Goal: Information Seeking & Learning: Find specific fact

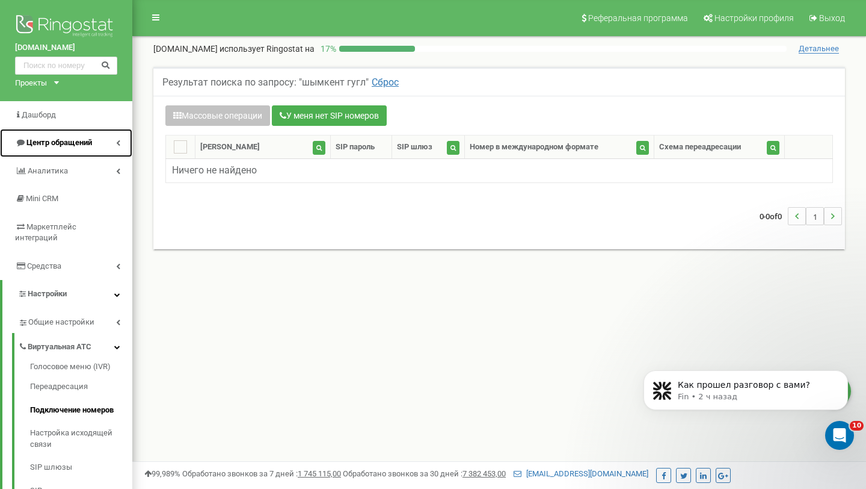
click at [126, 144] on link "Центр обращений" at bounding box center [66, 143] width 132 height 28
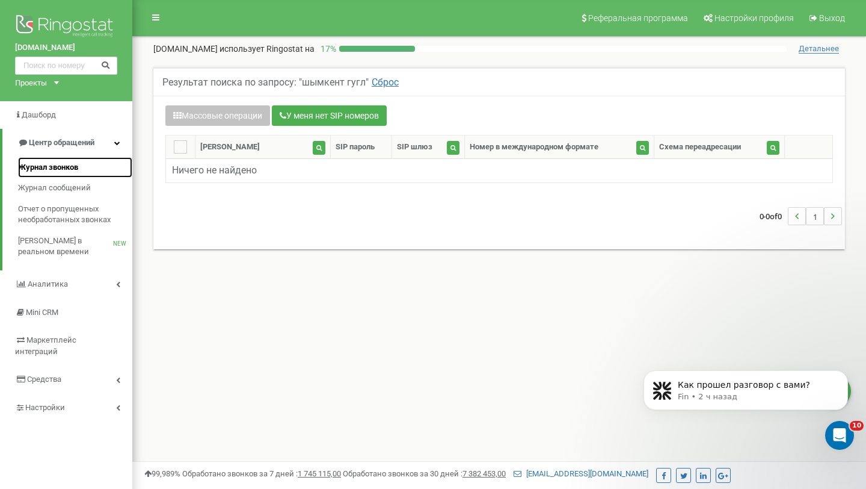
click at [85, 169] on link "Журнал звонков" at bounding box center [75, 167] width 114 height 21
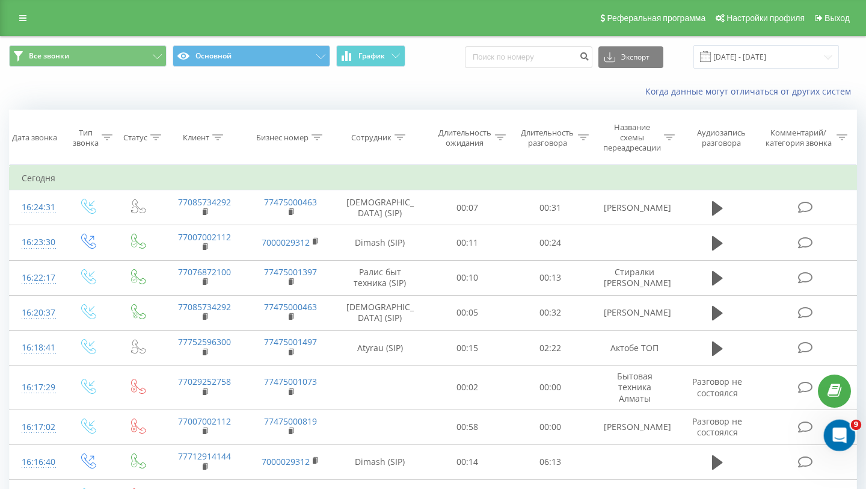
click at [846, 440] on div "Открыть службу сообщений Intercom" at bounding box center [838, 433] width 40 height 40
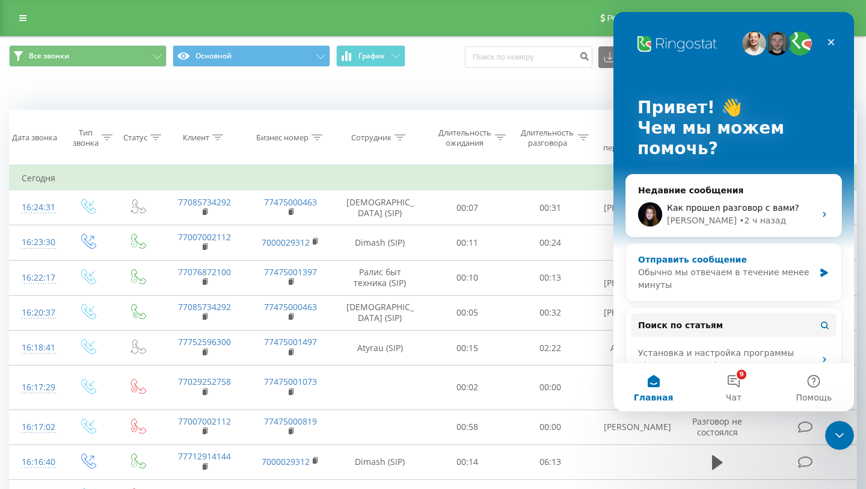
click at [750, 262] on div "Отправить сообщение" at bounding box center [726, 259] width 176 height 13
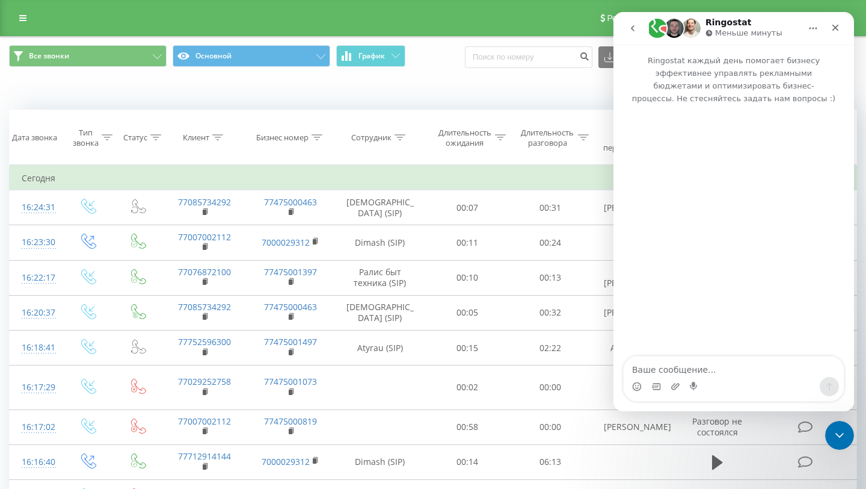
click at [708, 365] on textarea "Ваше сообщение..." at bounding box center [734, 366] width 220 height 20
type textarea "Здравствуйте, уважаемый клиент. Подключение услуги «SIP-телефония» с динамическ…"
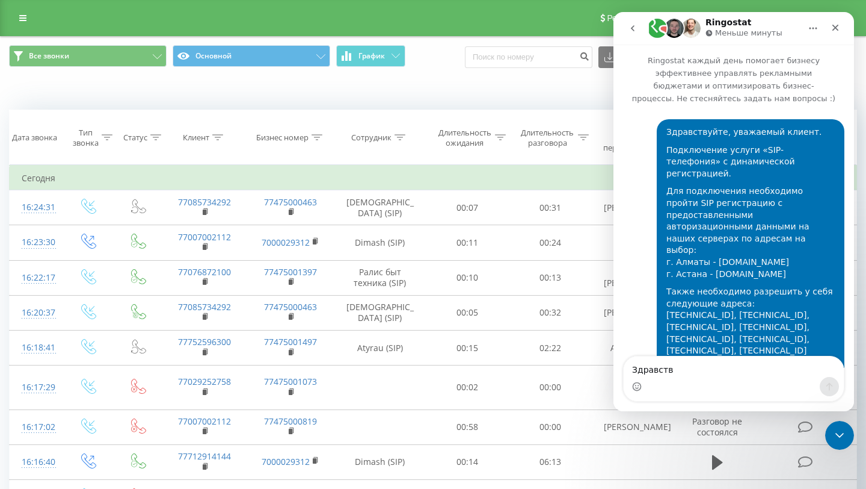
type textarea "Здравству"
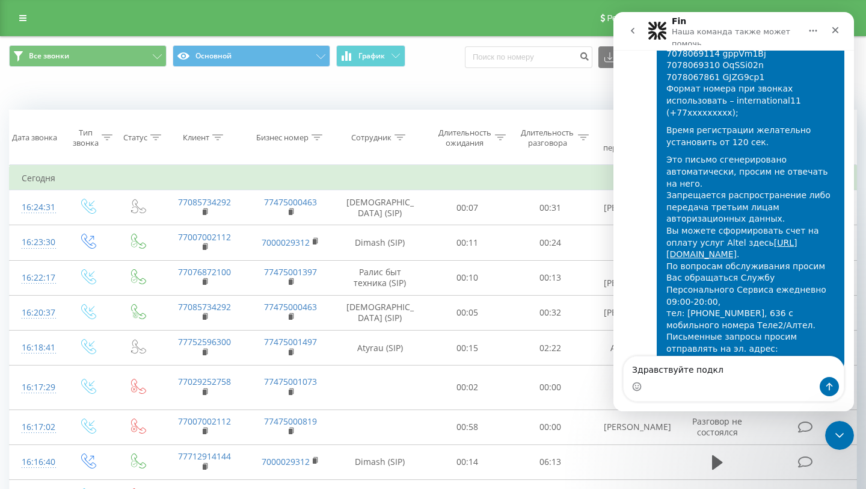
scroll to position [1547, 0]
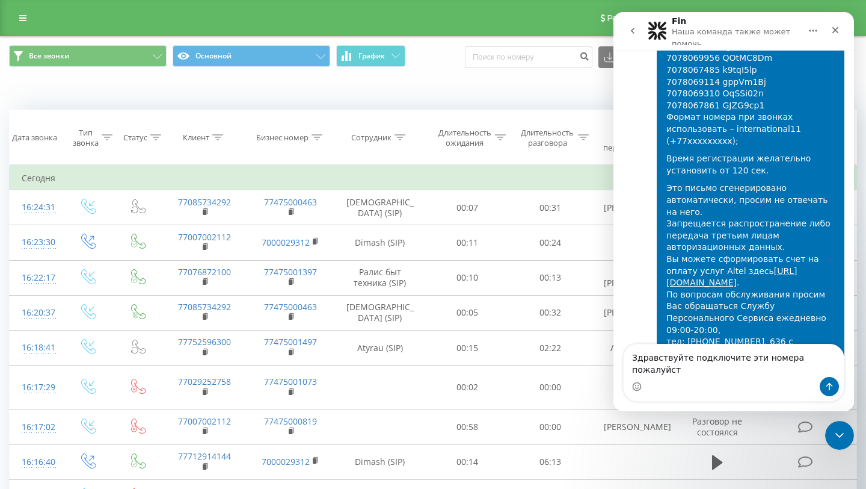
type textarea "Здравствуйте подключите эти номера пожалуйста"
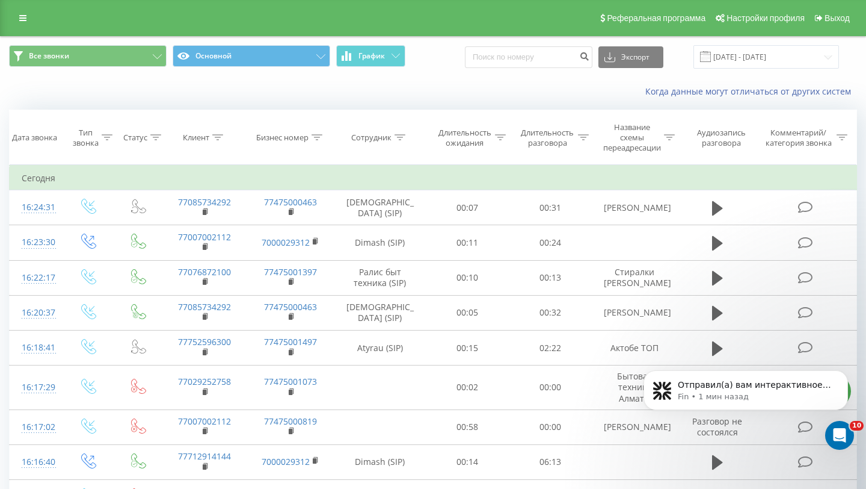
scroll to position [1786, 0]
click at [221, 141] on div at bounding box center [217, 137] width 11 height 10
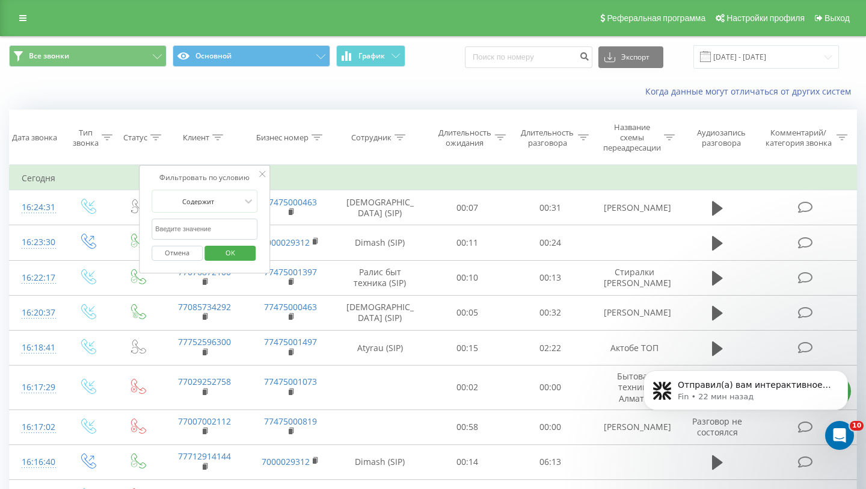
click at [221, 220] on input "text" at bounding box center [205, 228] width 106 height 21
paste input "77070307303"
click at [231, 258] on span "OK" at bounding box center [231, 252] width 34 height 19
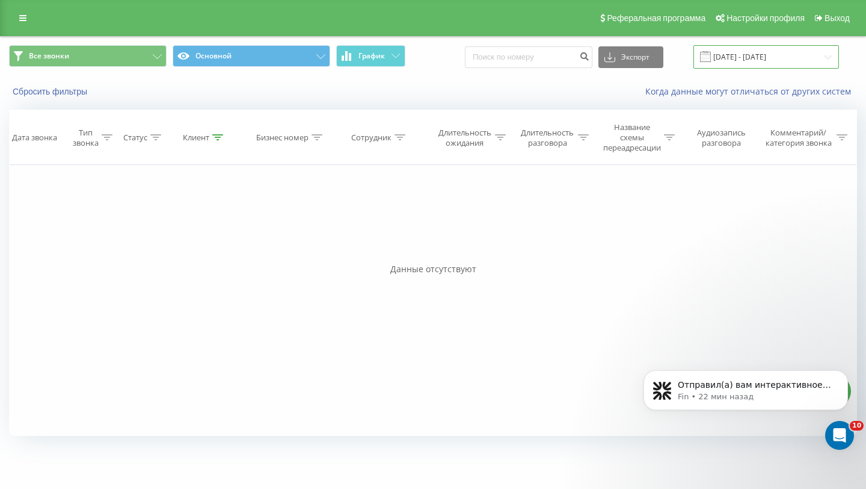
click at [759, 51] on input "[DATE] - [DATE]" at bounding box center [767, 56] width 146 height 23
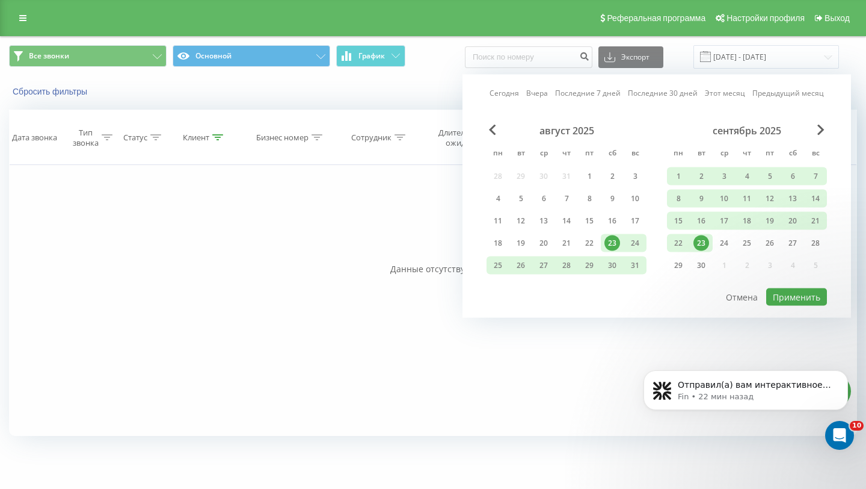
click at [649, 288] on div "Сегодня Вчера Последние 7 дней Последние 30 дней Этот месяц Предыдущий месяц ав…" at bounding box center [657, 196] width 389 height 243
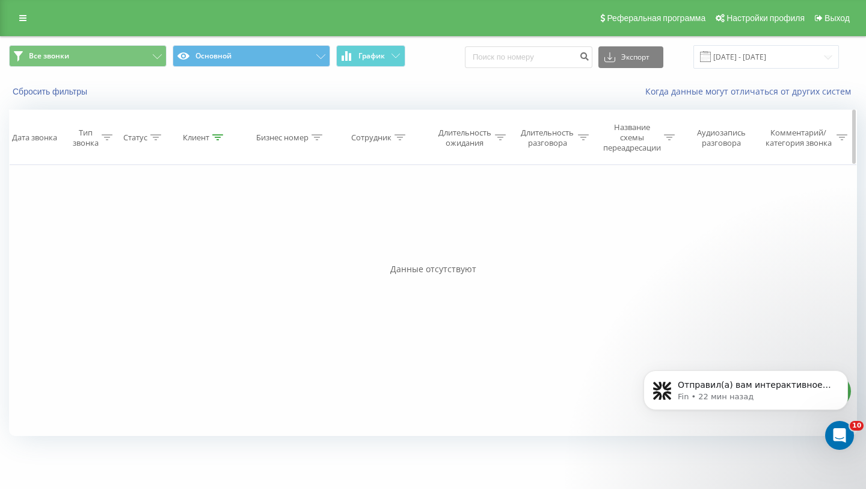
click at [207, 141] on div "Клиент" at bounding box center [196, 137] width 26 height 10
click at [220, 229] on input "77070307303" at bounding box center [205, 228] width 106 height 21
click at [227, 254] on span "OK" at bounding box center [231, 252] width 34 height 19
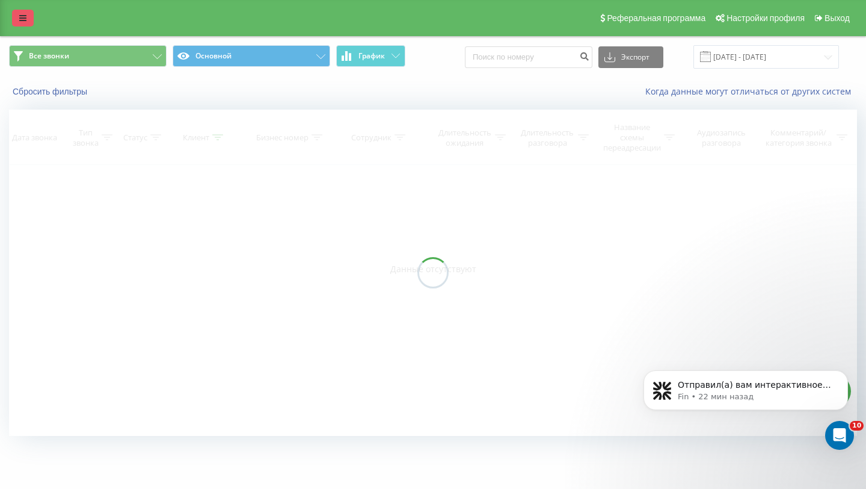
click at [29, 17] on link at bounding box center [23, 18] width 22 height 17
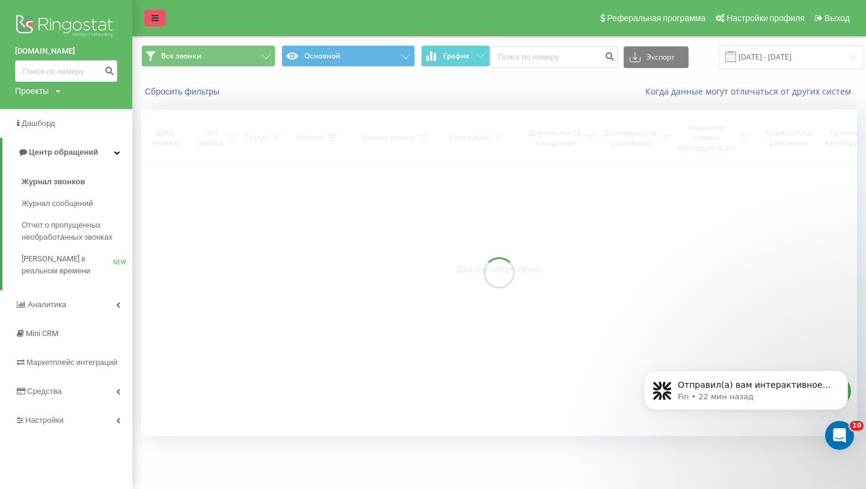
click at [155, 13] on link at bounding box center [155, 18] width 22 height 17
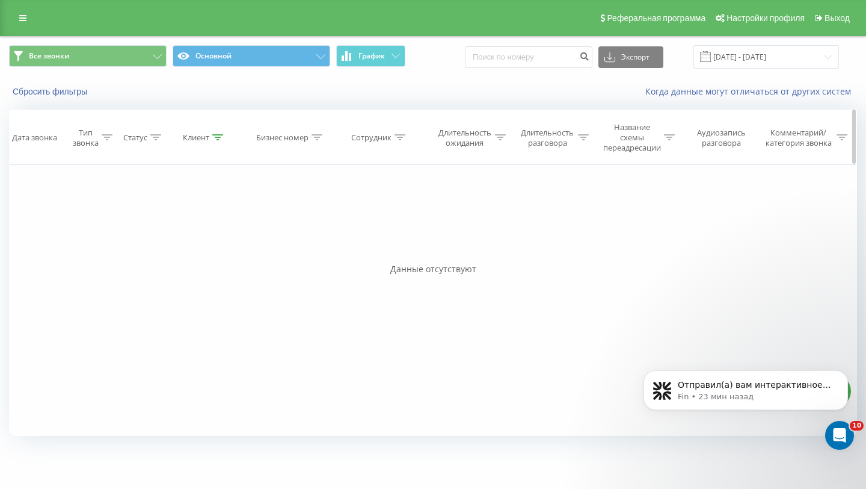
click at [217, 140] on icon at bounding box center [217, 137] width 11 height 6
click at [201, 232] on input "77070307303" at bounding box center [205, 228] width 106 height 21
paste input "Новый контакт по звонку с [PHONE_NUMBER] из CallGear (77077317000)"
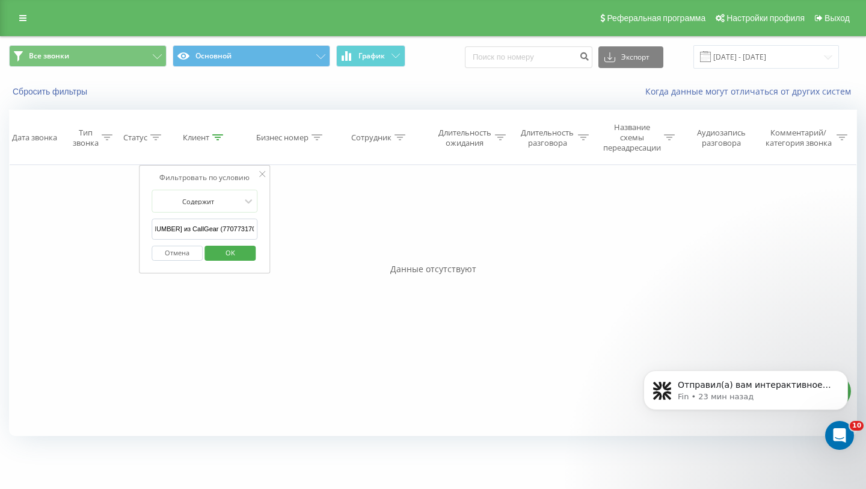
type input "Новый контакт по звонку с [PHONE_NUMBER] из CallGear (77077317000)"
click at [225, 254] on span "OK" at bounding box center [231, 252] width 34 height 19
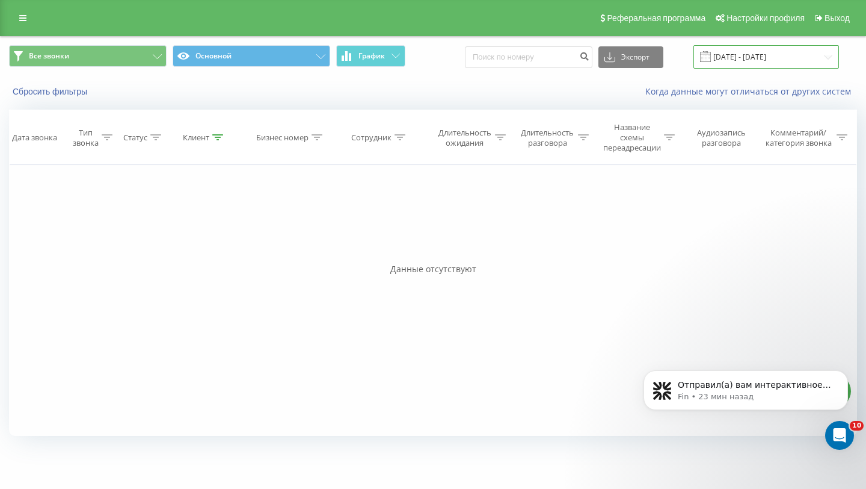
click at [789, 60] on input "[DATE] - [DATE]" at bounding box center [767, 56] width 146 height 23
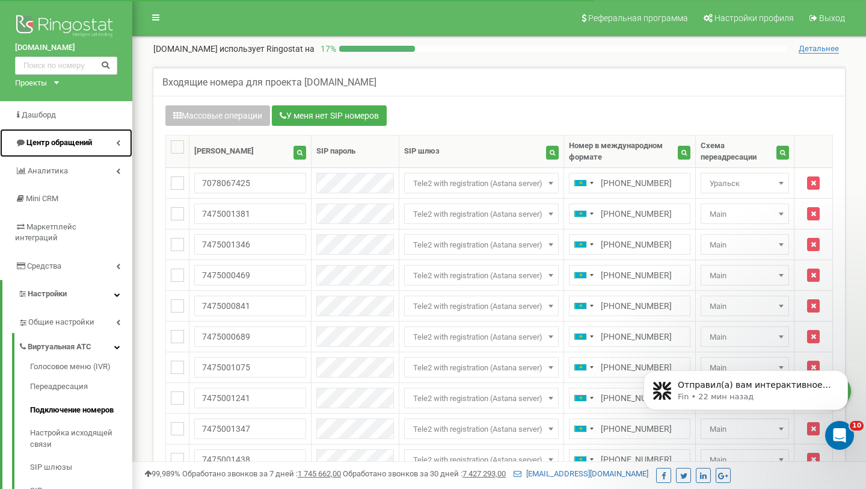
click at [94, 133] on link "Центр обращений" at bounding box center [66, 143] width 132 height 28
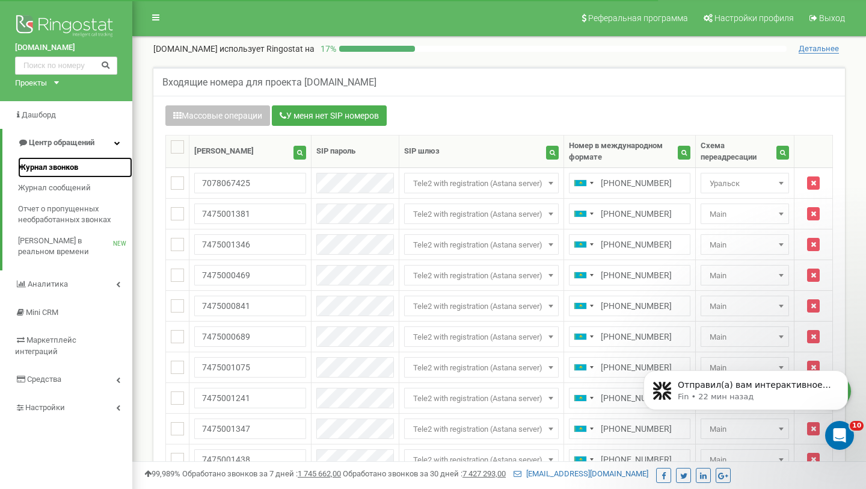
click at [87, 164] on link "Журнал звонков" at bounding box center [75, 167] width 114 height 21
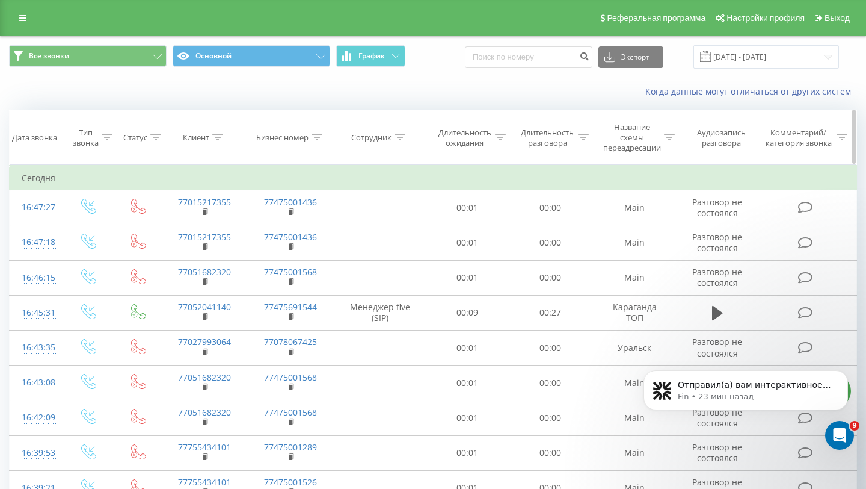
click at [222, 138] on icon at bounding box center [217, 137] width 11 height 6
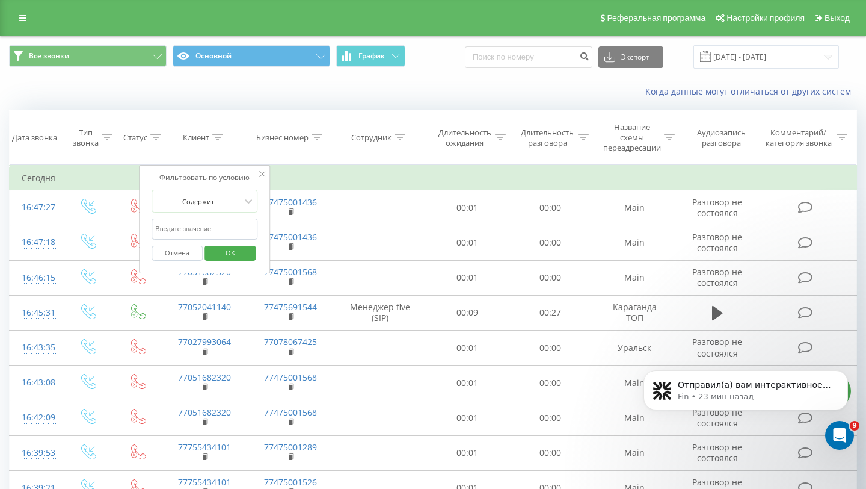
click at [215, 227] on input "text" at bounding box center [205, 228] width 106 height 21
paste input "77070307303"
type input "77070307303"
click at [230, 259] on span "OK" at bounding box center [231, 252] width 34 height 19
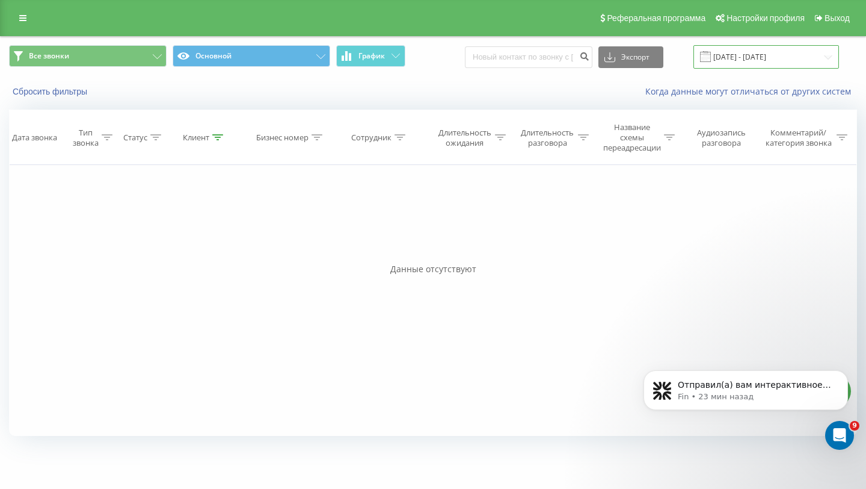
click at [756, 60] on input "[DATE] - [DATE]" at bounding box center [767, 56] width 146 height 23
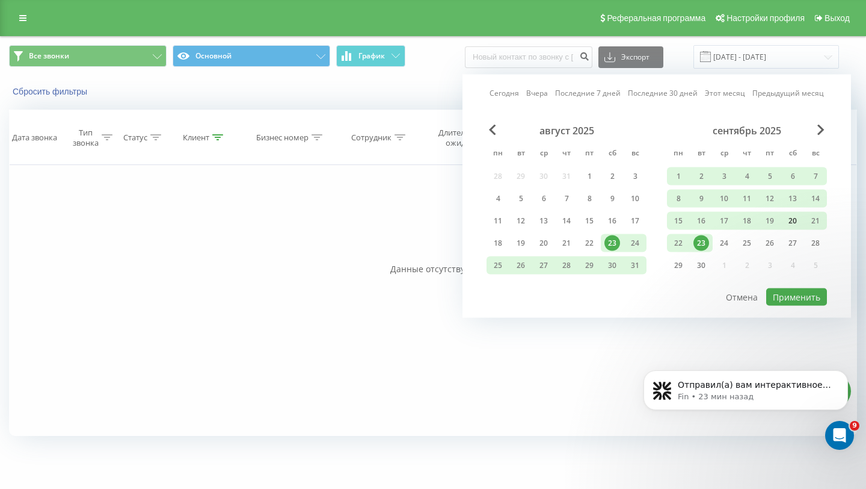
click at [798, 218] on div "20" at bounding box center [793, 221] width 16 height 16
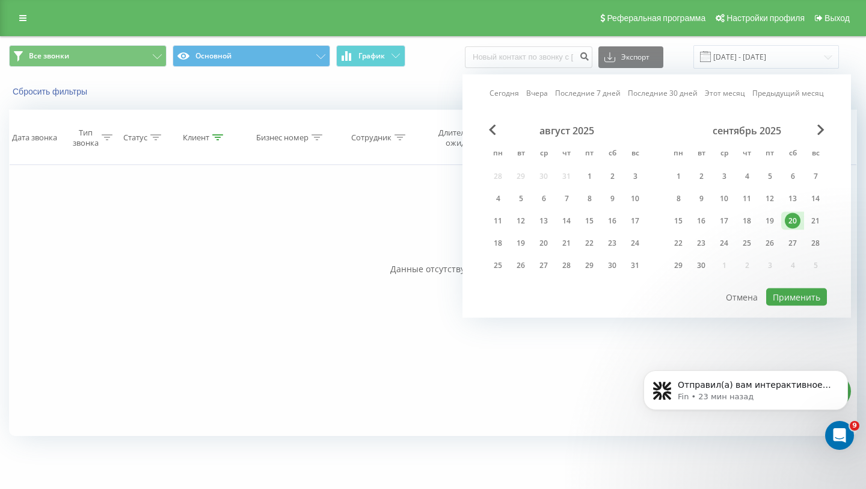
click at [798, 218] on div "20" at bounding box center [793, 221] width 16 height 16
click at [788, 296] on button "Применить" at bounding box center [796, 296] width 61 height 17
type input "[DATE] - [DATE]"
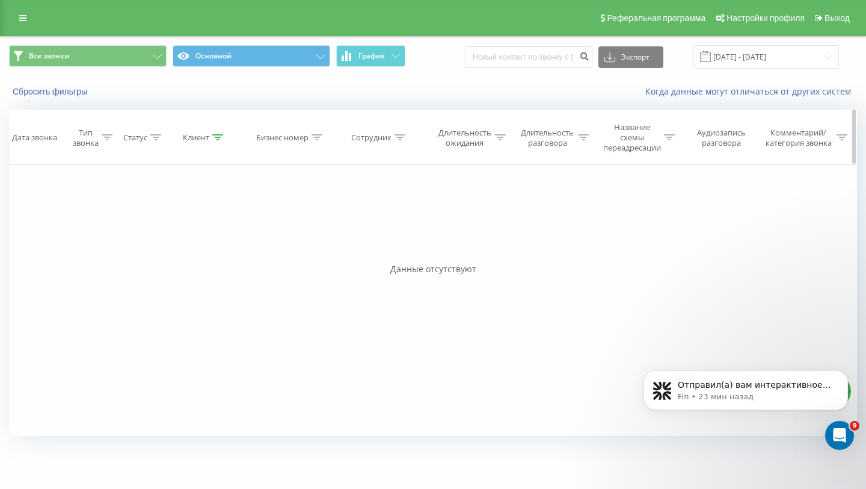
click at [224, 137] on div "Клиент" at bounding box center [205, 137] width 86 height 10
click at [180, 251] on button "Отмена" at bounding box center [177, 252] width 51 height 15
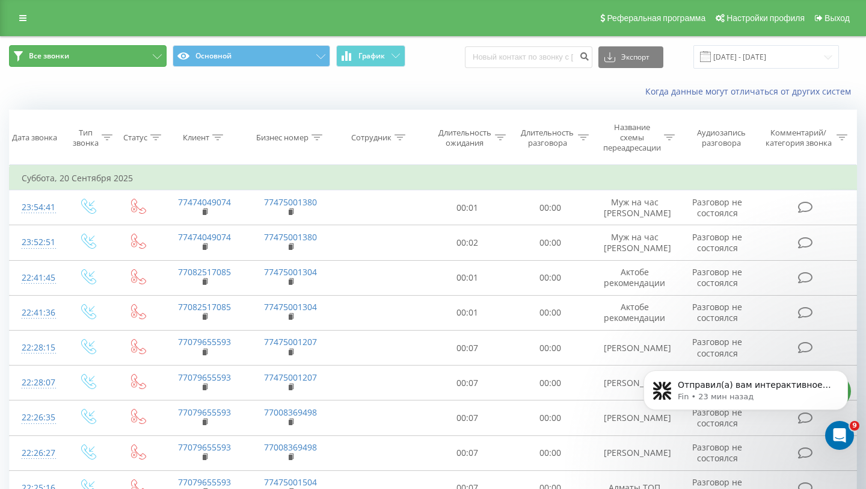
click at [143, 49] on button "Все звонки" at bounding box center [88, 56] width 158 height 22
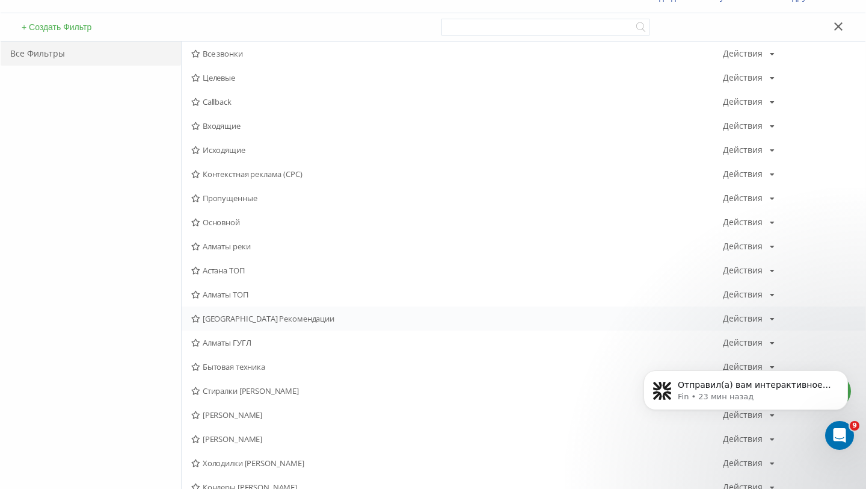
scroll to position [123, 0]
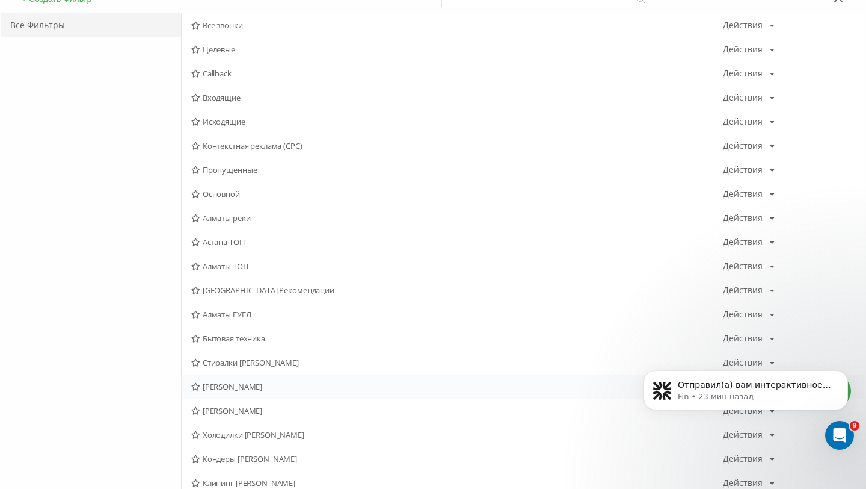
click at [241, 387] on span "[PERSON_NAME]" at bounding box center [457, 386] width 532 height 8
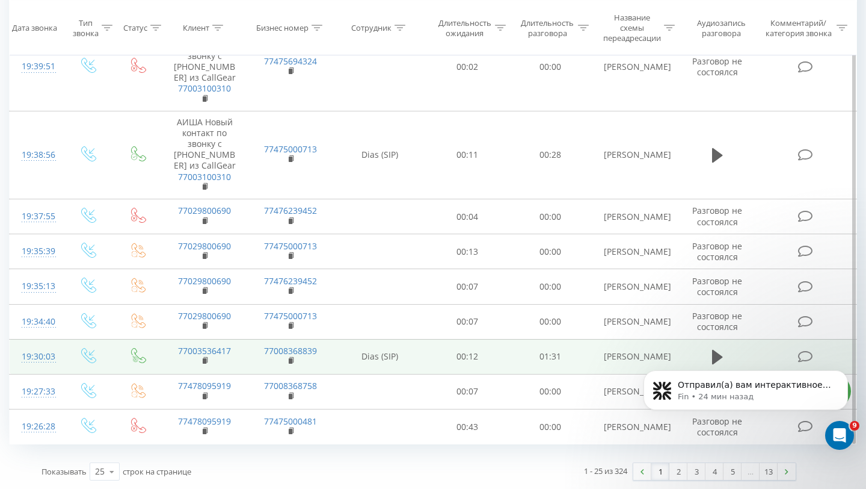
scroll to position [781, 0]
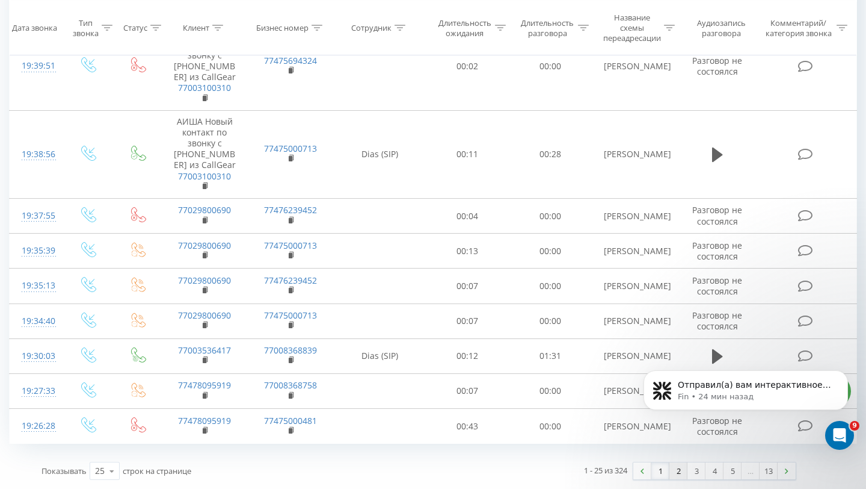
click at [671, 478] on link "2" at bounding box center [679, 470] width 18 height 17
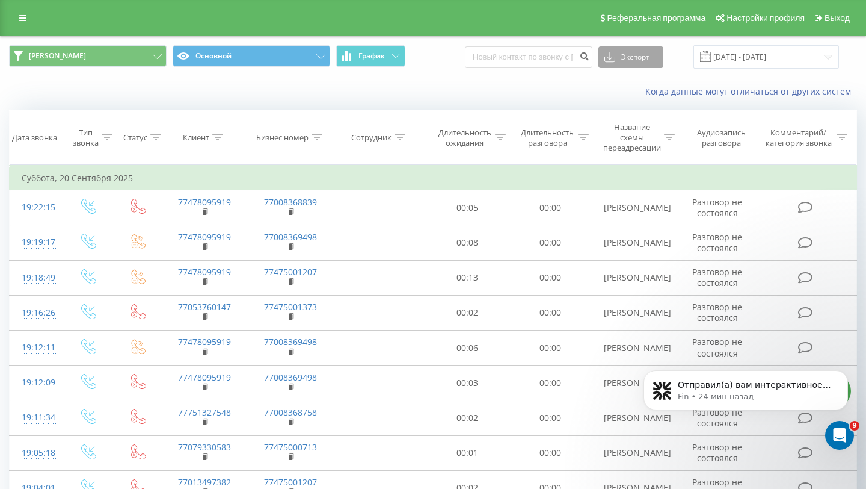
click at [664, 58] on button "Экспорт" at bounding box center [631, 57] width 65 height 22
click at [648, 106] on div ".xls" at bounding box center [631, 101] width 64 height 22
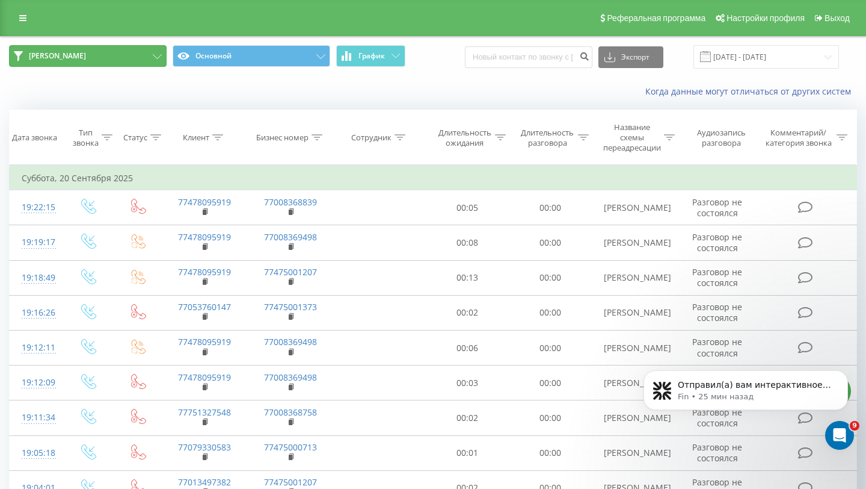
click at [89, 59] on button "[PERSON_NAME]" at bounding box center [88, 56] width 158 height 22
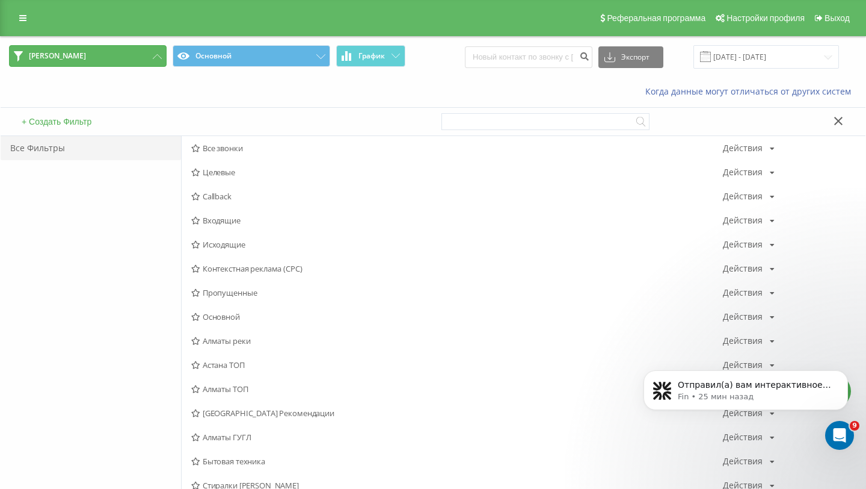
click at [119, 58] on button "[PERSON_NAME]" at bounding box center [88, 56] width 158 height 22
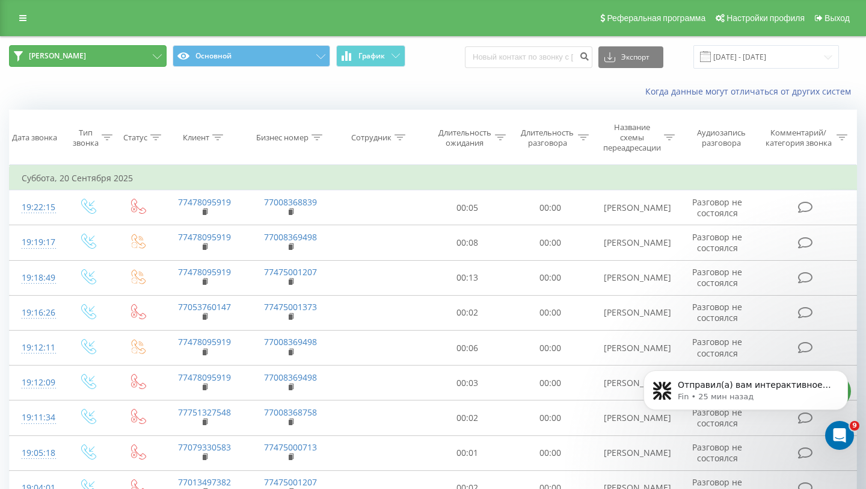
click at [119, 54] on button "[PERSON_NAME]" at bounding box center [88, 56] width 158 height 22
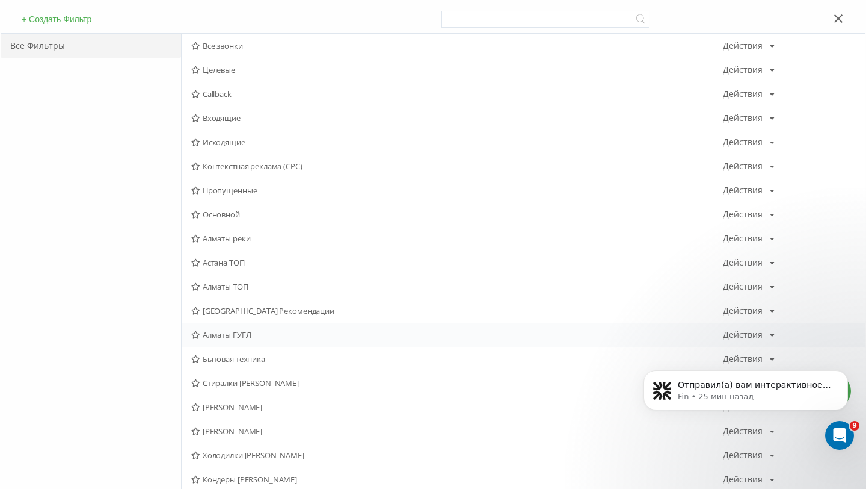
scroll to position [112, 0]
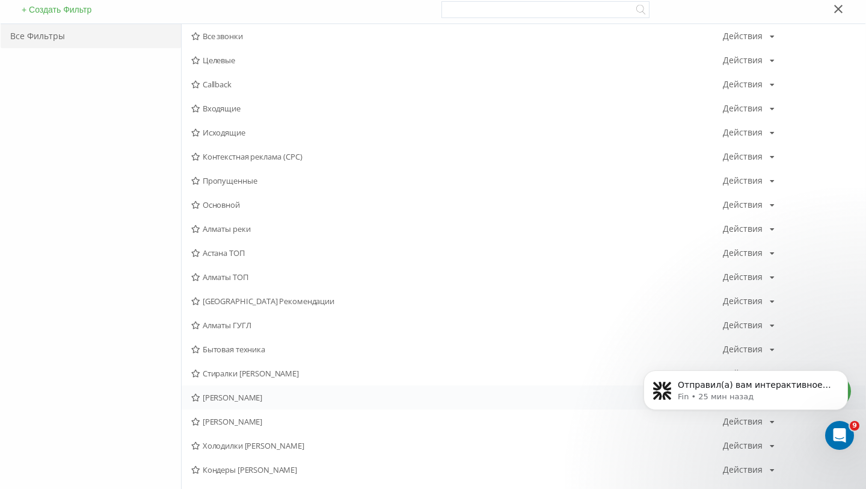
click at [254, 399] on span "[PERSON_NAME]" at bounding box center [457, 397] width 532 height 8
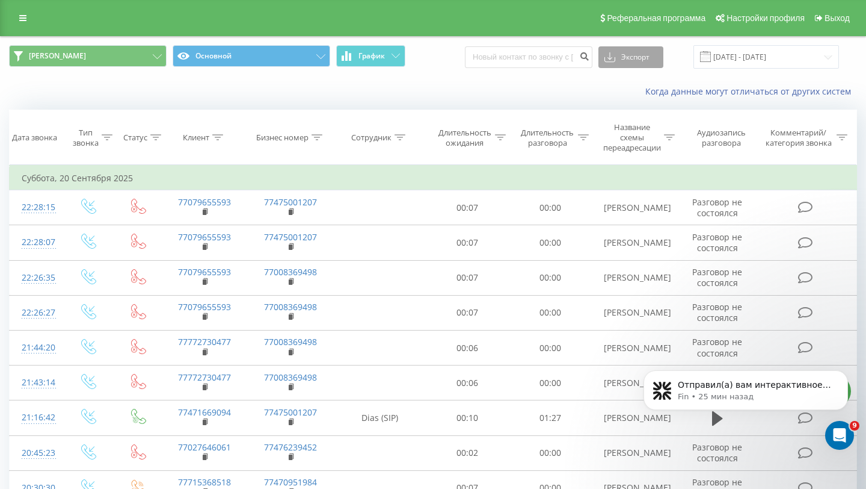
click at [645, 54] on button "Экспорт" at bounding box center [631, 57] width 65 height 22
click at [647, 97] on div ".xls" at bounding box center [631, 101] width 64 height 22
click at [122, 67] on span "[PERSON_NAME] Алматы Основной График" at bounding box center [216, 56] width 415 height 23
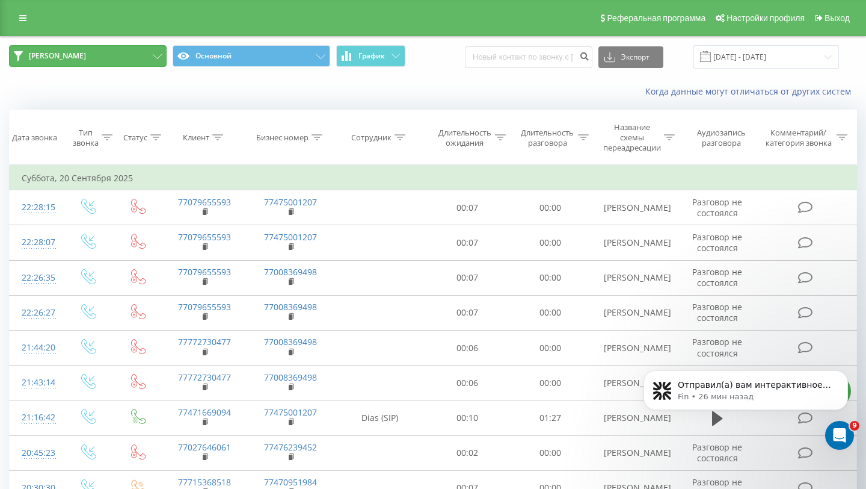
click at [128, 52] on button "[PERSON_NAME]" at bounding box center [88, 56] width 158 height 22
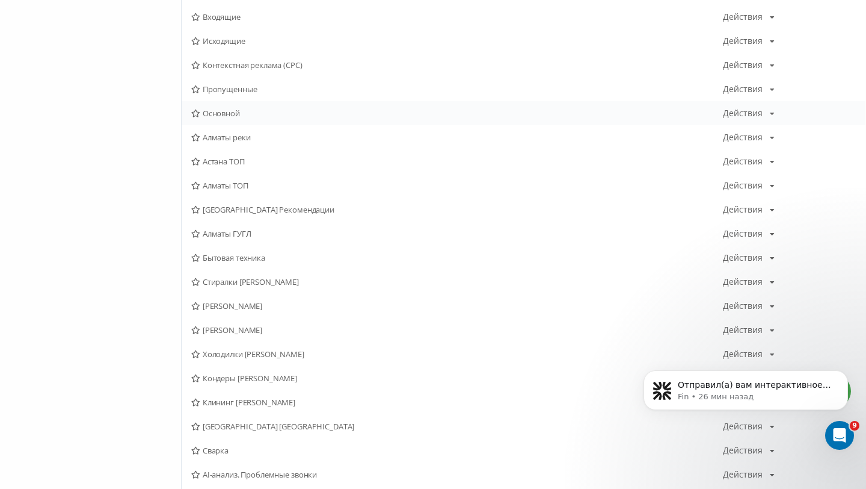
scroll to position [223, 0]
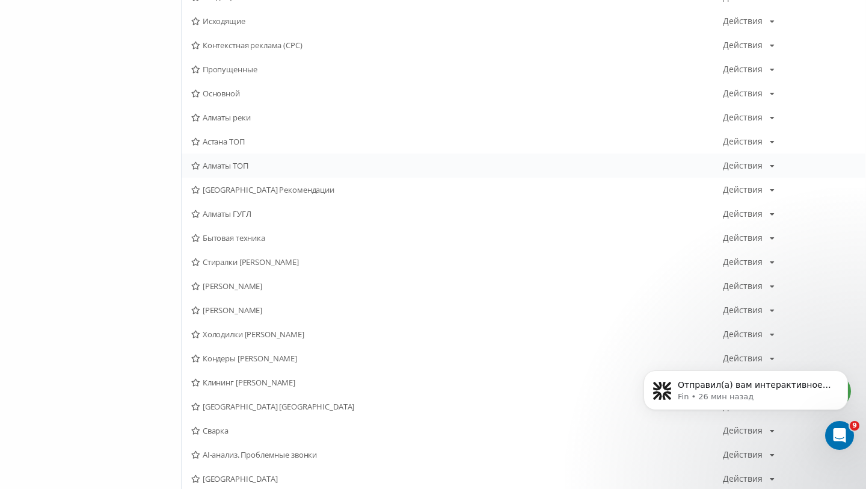
click at [274, 168] on span "Алматы ТОП" at bounding box center [457, 165] width 532 height 8
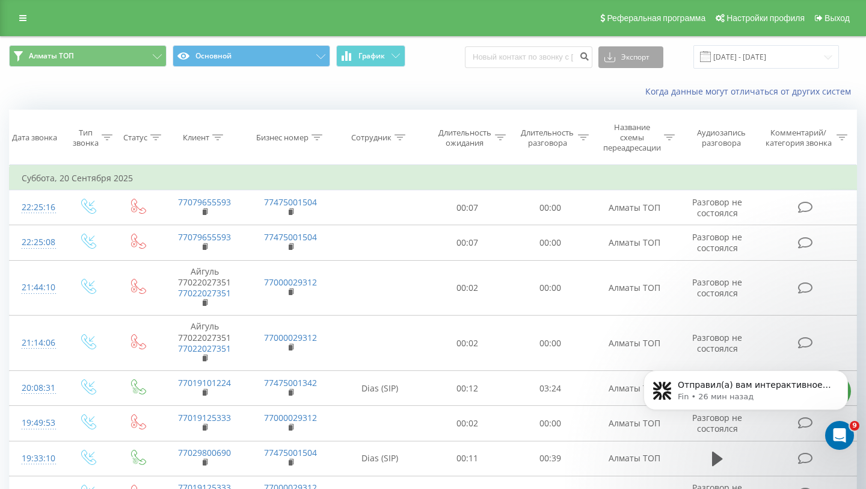
click at [649, 63] on button "Экспорт" at bounding box center [631, 57] width 65 height 22
click at [638, 106] on div ".xls" at bounding box center [631, 101] width 64 height 22
click at [217, 140] on icon at bounding box center [217, 137] width 11 height 6
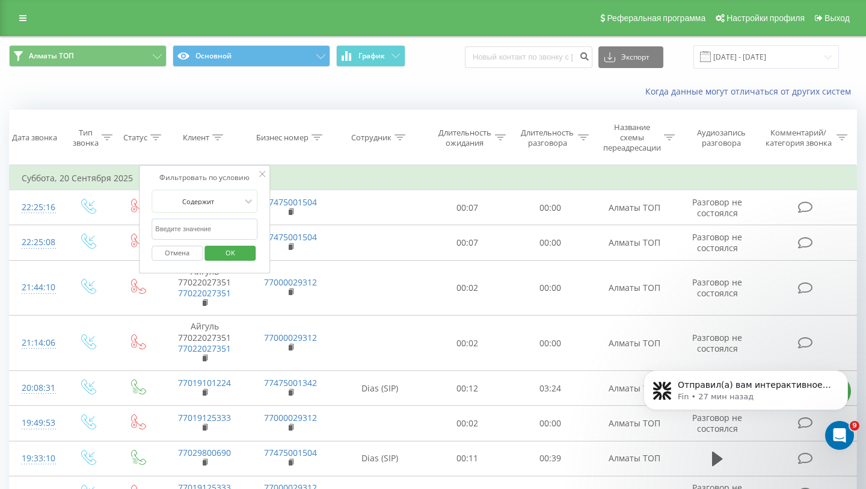
click at [208, 224] on input "text" at bounding box center [205, 228] width 106 height 21
paste input "77022030800"
type input "77022030800"
click at [242, 257] on span "OK" at bounding box center [231, 252] width 34 height 19
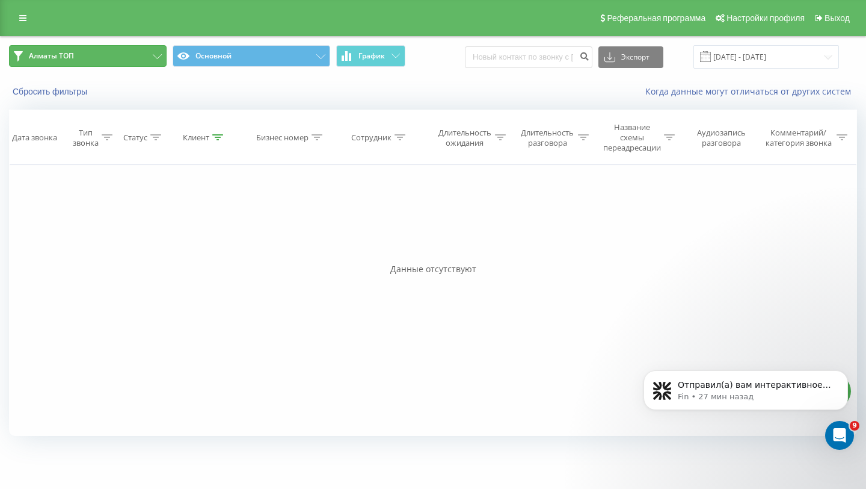
click at [157, 52] on button "Алматы ТОП" at bounding box center [88, 56] width 158 height 22
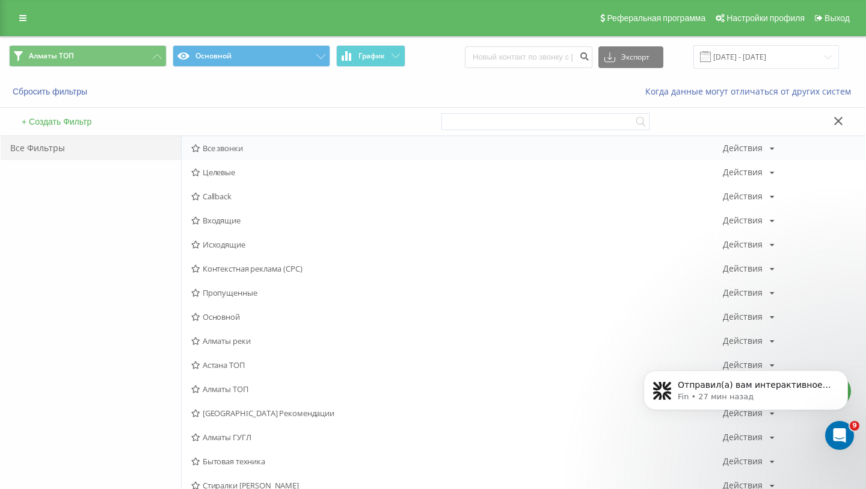
click at [221, 149] on span "Все звонки" at bounding box center [457, 148] width 532 height 8
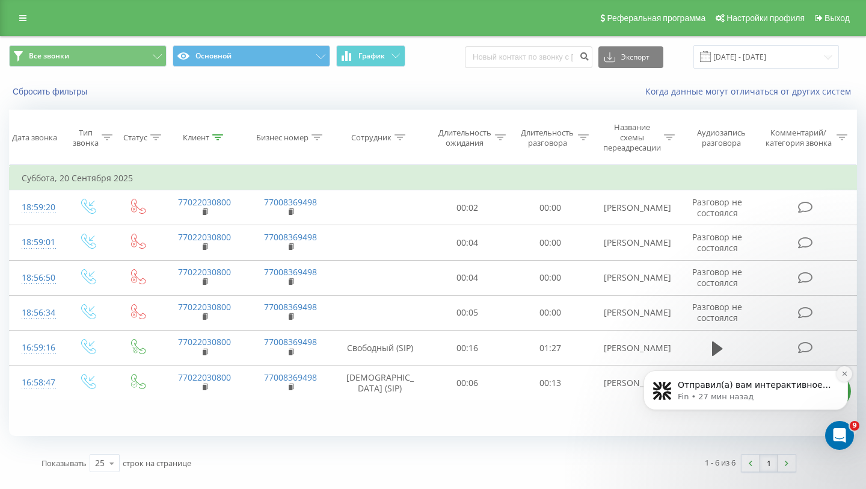
click at [846, 375] on icon "Dismiss notification" at bounding box center [845, 373] width 7 height 7
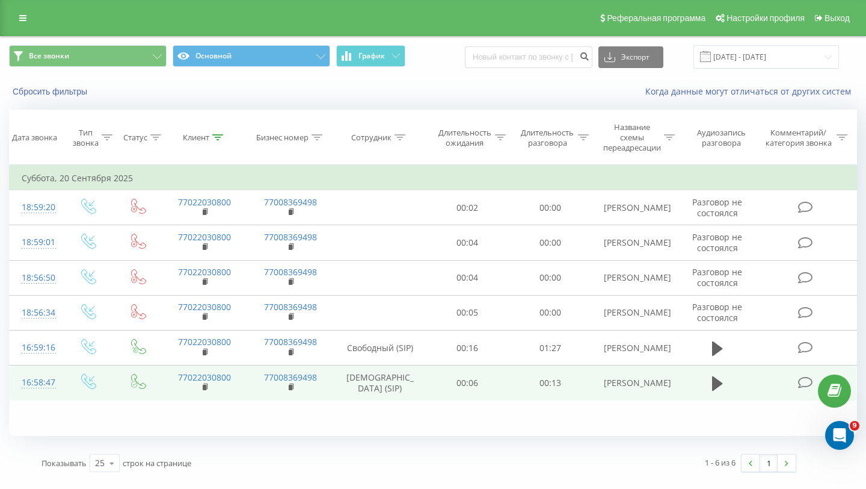
click at [730, 389] on td at bounding box center [717, 382] width 79 height 35
click at [715, 387] on icon at bounding box center [717, 383] width 11 height 14
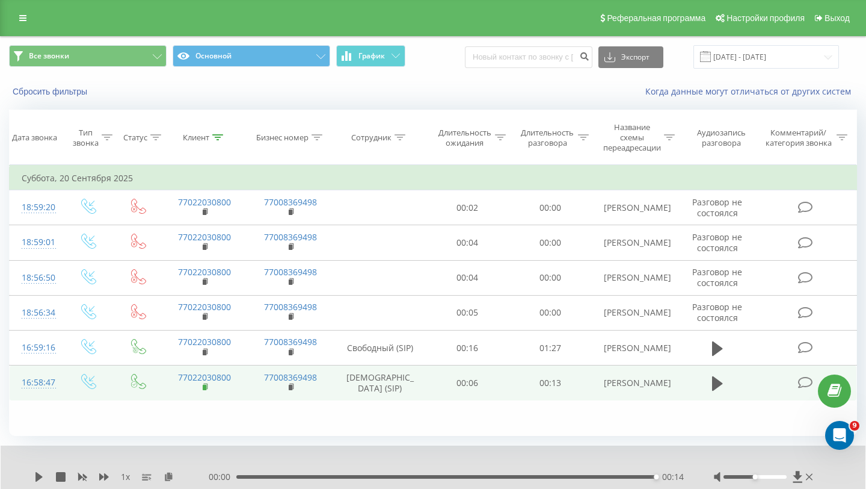
click at [206, 386] on rect at bounding box center [205, 386] width 4 height 5
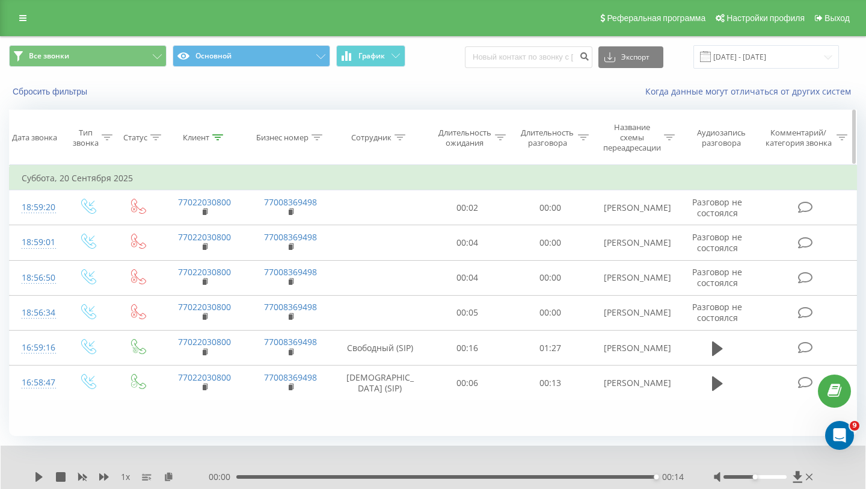
click at [220, 137] on icon at bounding box center [217, 137] width 11 height 6
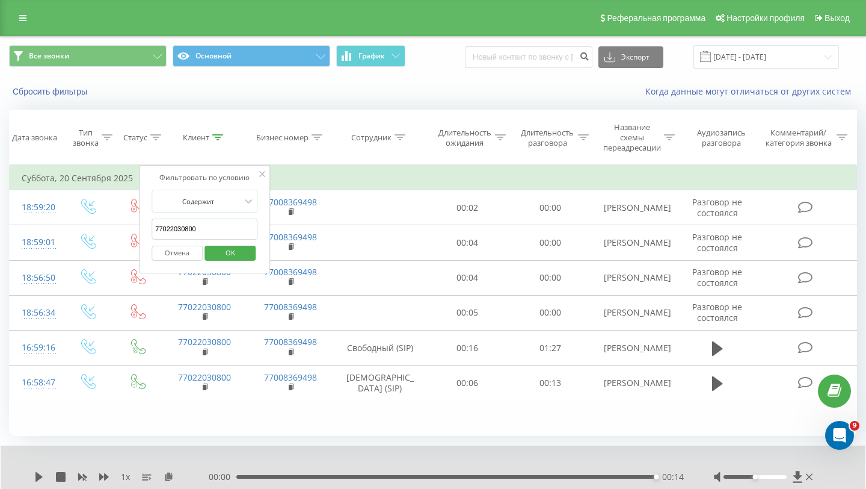
click at [227, 228] on input "77022030800" at bounding box center [205, 228] width 106 height 21
paste input "751327548"
click at [229, 251] on span "OK" at bounding box center [231, 252] width 34 height 19
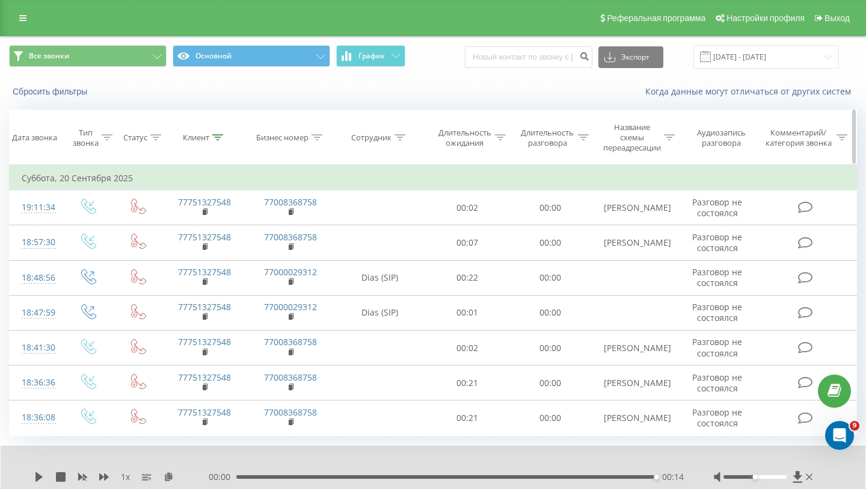
click at [217, 141] on div at bounding box center [217, 137] width 11 height 10
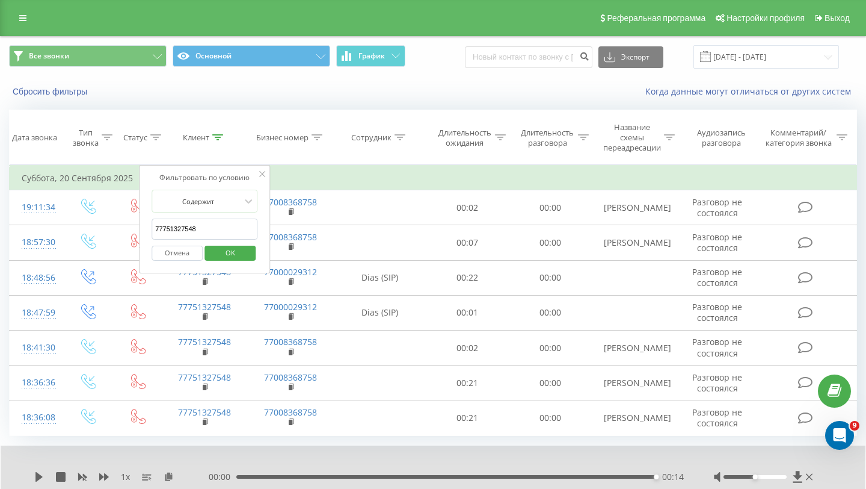
click at [210, 228] on input "77751327548" at bounding box center [205, 228] width 106 height 21
paste input "Абулхаир 77772233422 (77772233422)"
type input "Абулхаир 77772233422 (77772233422)"
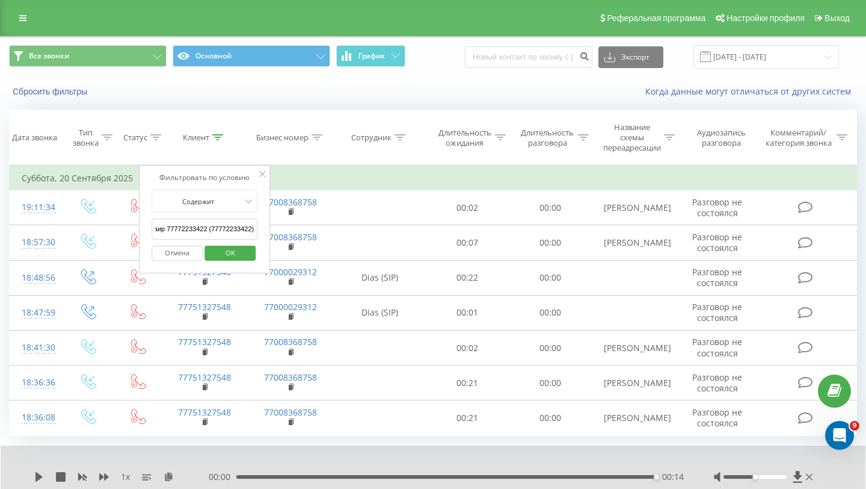
scroll to position [0, 0]
click at [211, 248] on button "OK" at bounding box center [230, 252] width 51 height 15
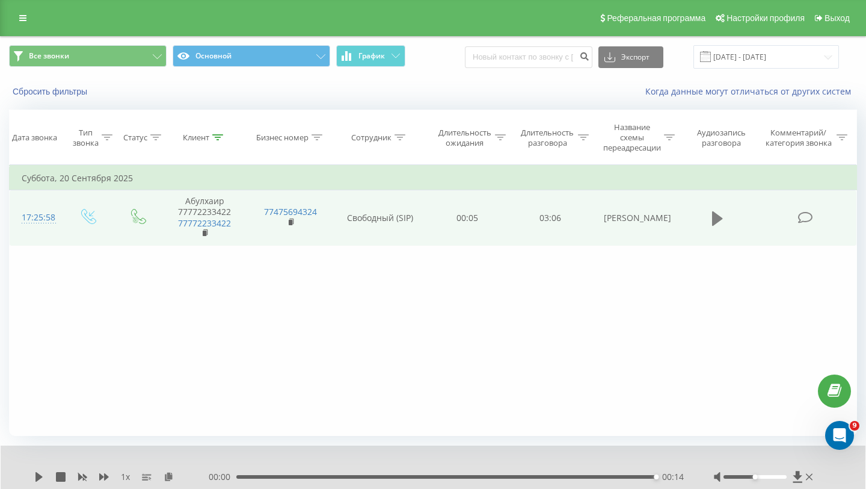
click at [711, 221] on button at bounding box center [718, 218] width 18 height 18
click at [554, 478] on div "02:20" at bounding box center [447, 477] width 417 height 4
click at [594, 475] on div "02:38" at bounding box center [447, 477] width 417 height 4
click at [637, 477] on div "02:39" at bounding box center [447, 477] width 417 height 4
